Goal: Task Accomplishment & Management: Manage account settings

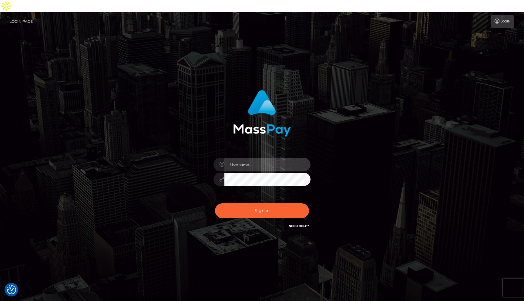
click at [245, 158] on input "text" at bounding box center [268, 165] width 86 height 14
type input "rakshit.throne"
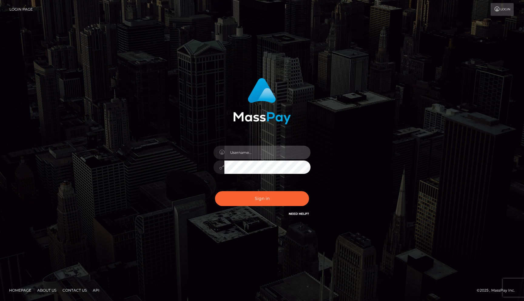
click at [262, 155] on input "text" at bounding box center [268, 153] width 86 height 14
type input "rakshit.throne"
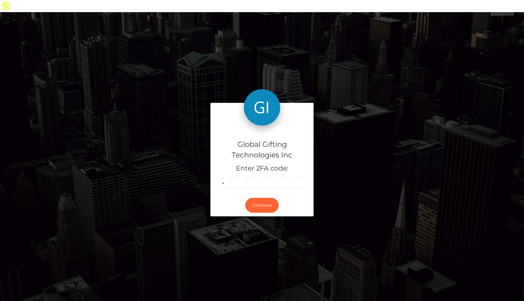
type input "3"
type input "9"
type input "1"
type input "2"
type input "4"
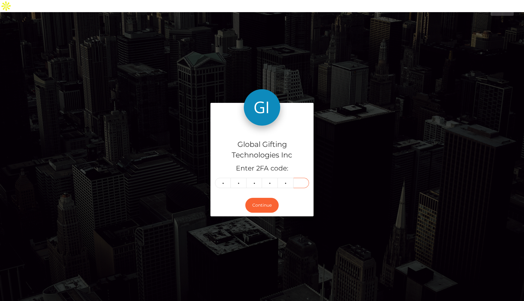
type input "0"
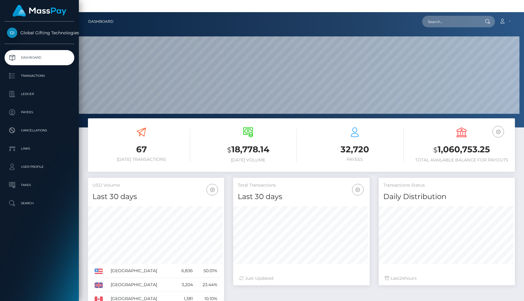
scroll to position [107, 136]
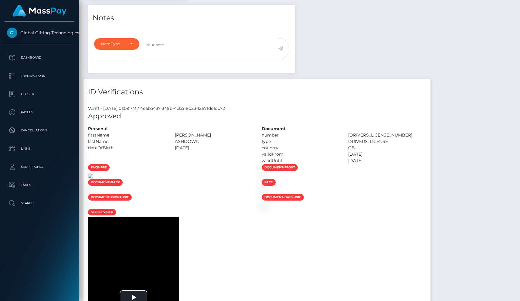
scroll to position [73, 135]
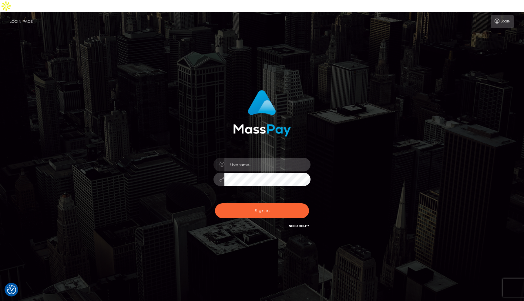
click at [242, 158] on input "text" at bounding box center [268, 165] width 86 height 14
type input "rakshit.throne"
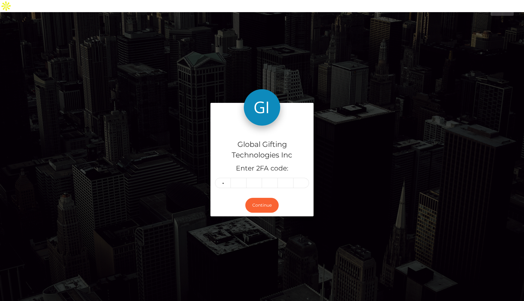
type input "9"
type input "5"
type input "4"
type input "7"
type input "8"
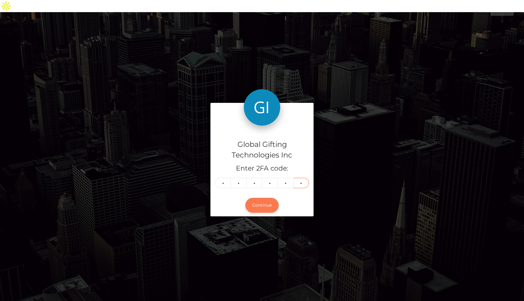
type input "6"
click at [272, 198] on button "Continue" at bounding box center [261, 205] width 33 height 15
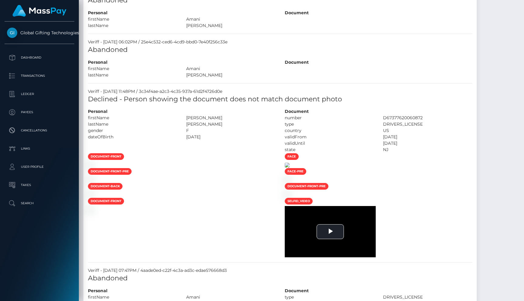
scroll to position [73, 136]
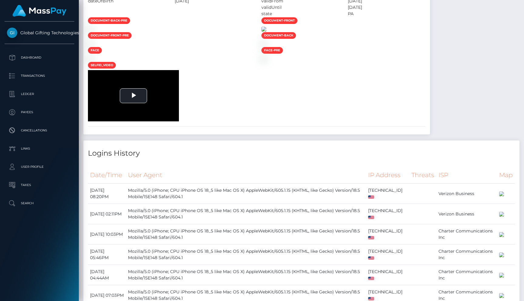
scroll to position [73, 136]
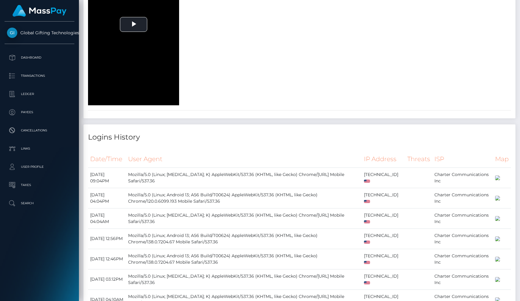
scroll to position [732, 0]
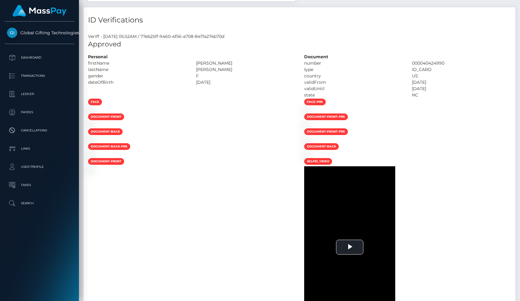
scroll to position [303317, 303254]
